Goal: Ask a question

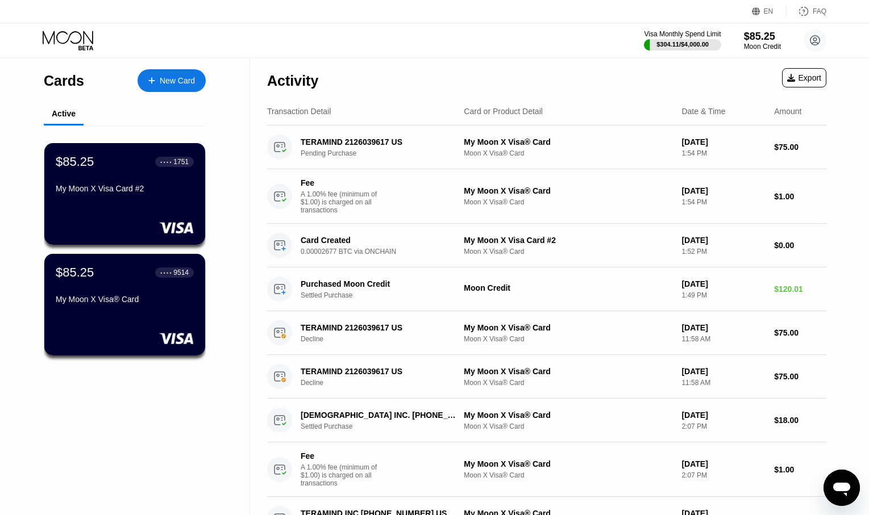
click at [833, 474] on div "Open messaging window" at bounding box center [841, 488] width 34 height 34
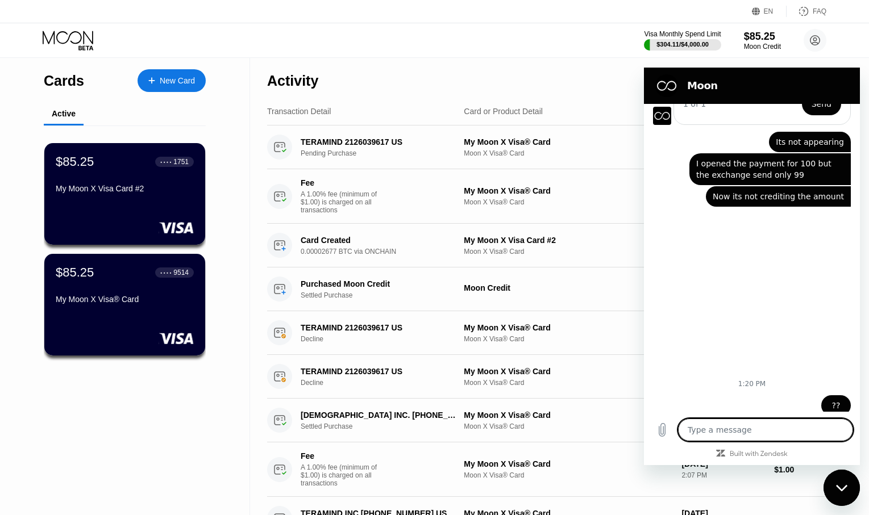
scroll to position [435, 0]
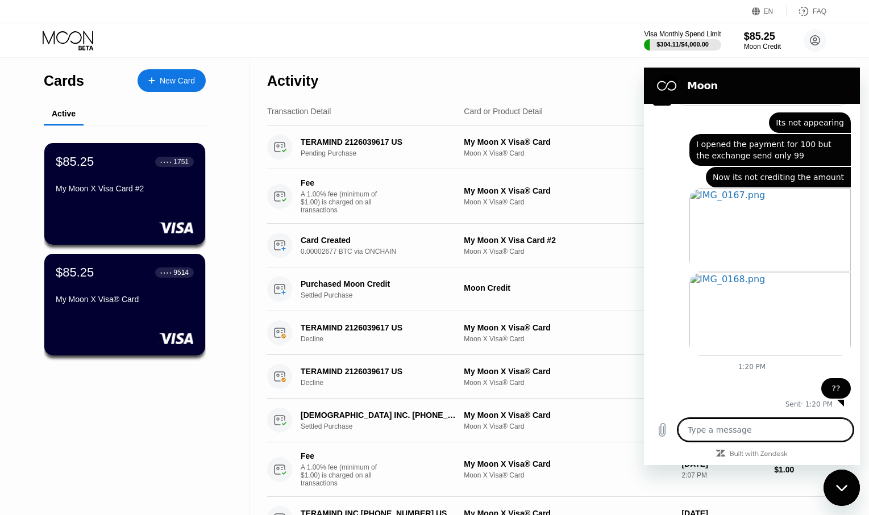
click at [739, 430] on textarea at bounding box center [765, 430] width 175 height 23
type textarea "?"
type textarea "x"
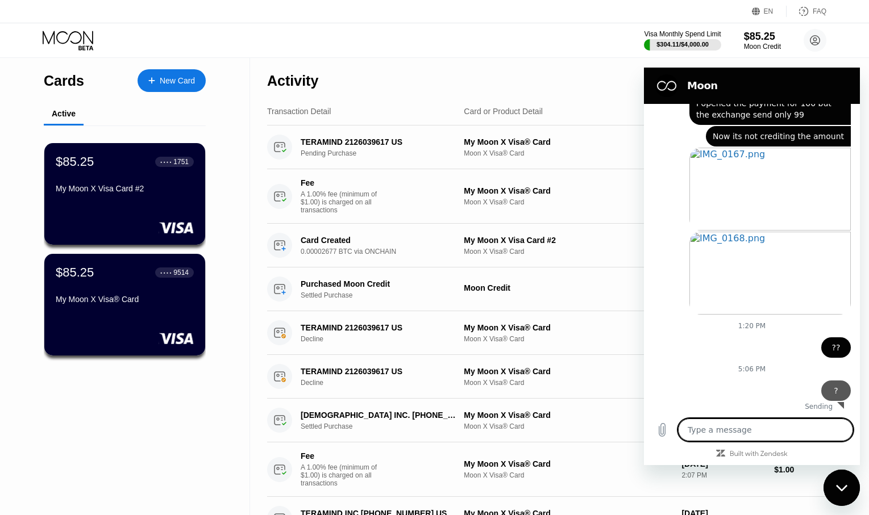
type textarea "x"
